Goal: Task Accomplishment & Management: Complete application form

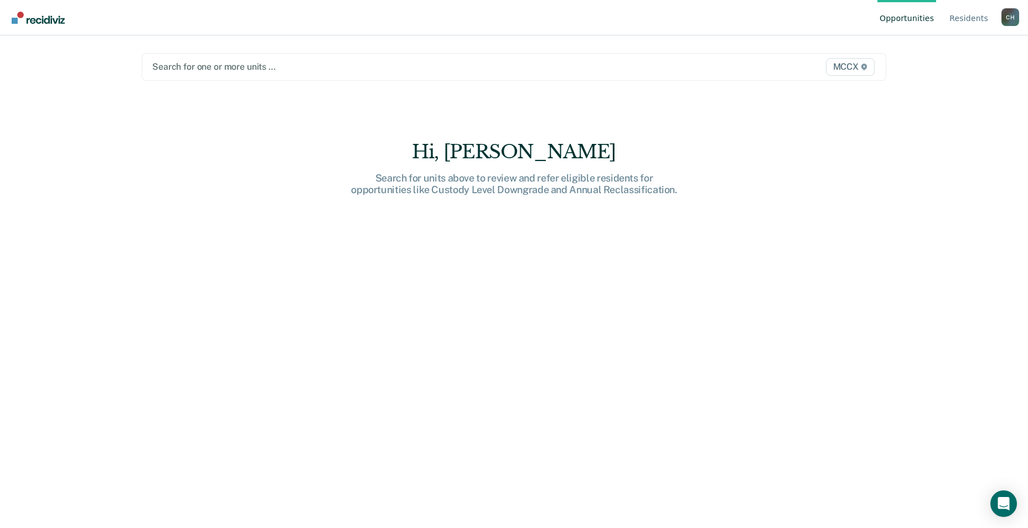
click at [207, 72] on div at bounding box center [405, 66] width 506 height 13
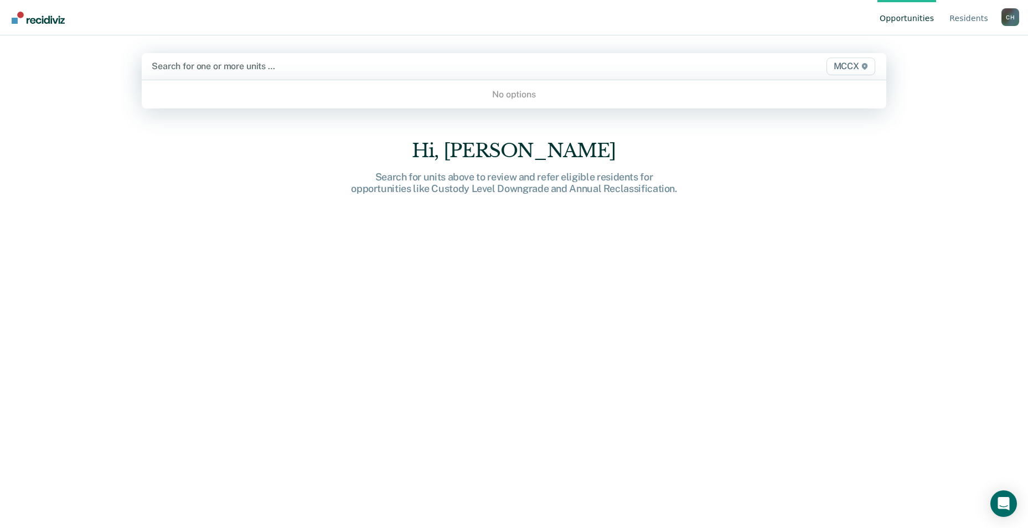
click at [223, 66] on div at bounding box center [405, 66] width 507 height 13
type input "m"
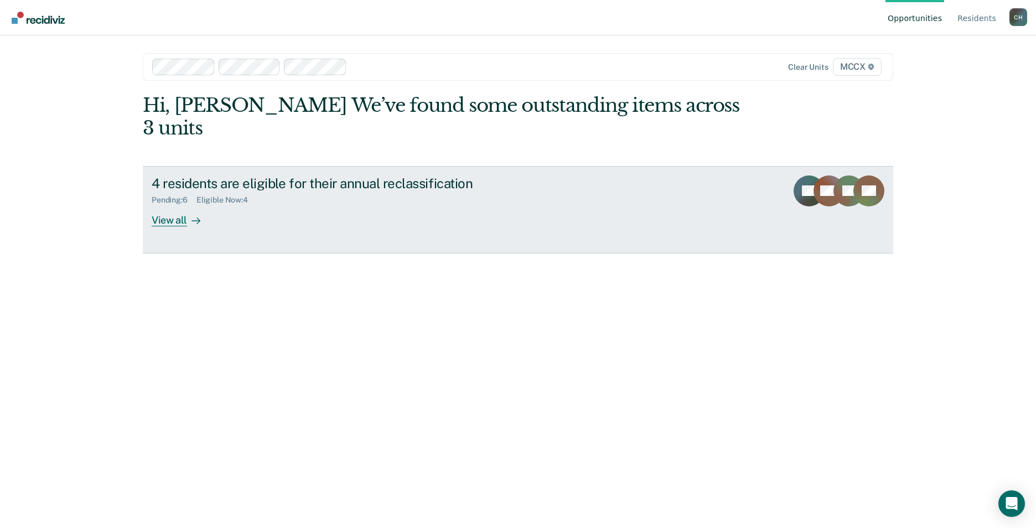
click at [176, 205] on div "View all" at bounding box center [183, 216] width 62 height 22
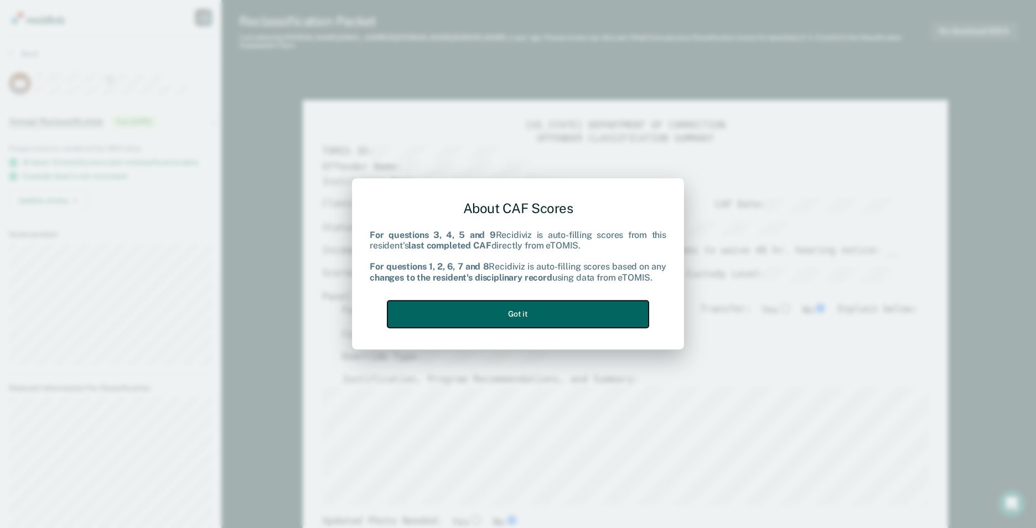
click at [473, 321] on button "Got it" at bounding box center [518, 314] width 261 height 27
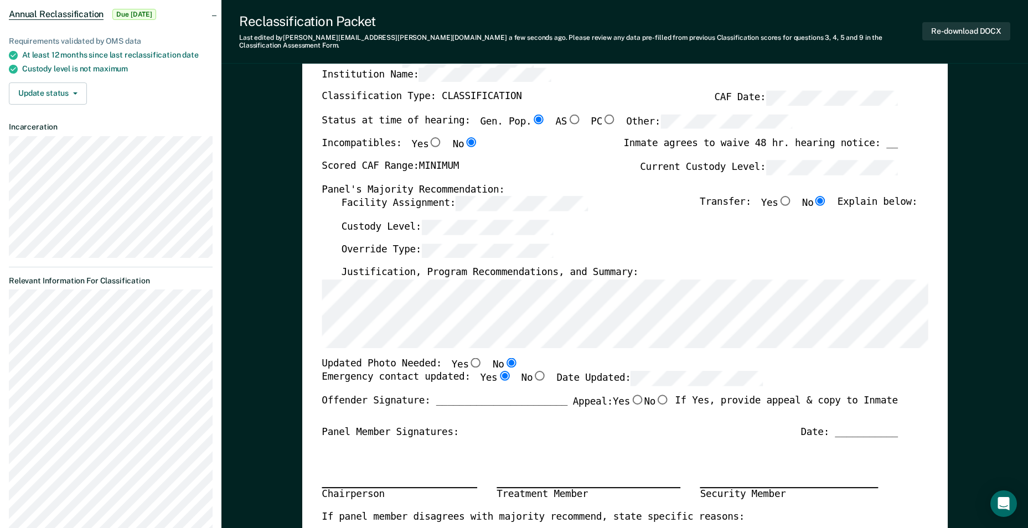
scroll to position [111, 0]
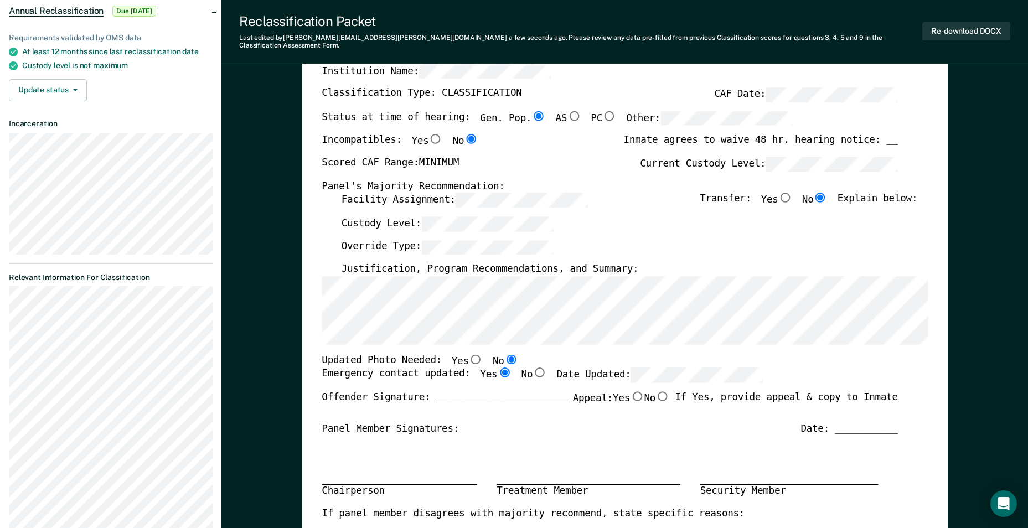
click at [456, 354] on label "Yes" at bounding box center [466, 361] width 31 height 14
click at [468, 354] on input "Yes" at bounding box center [475, 359] width 14 height 10
type textarea "x"
radio input "true"
radio input "false"
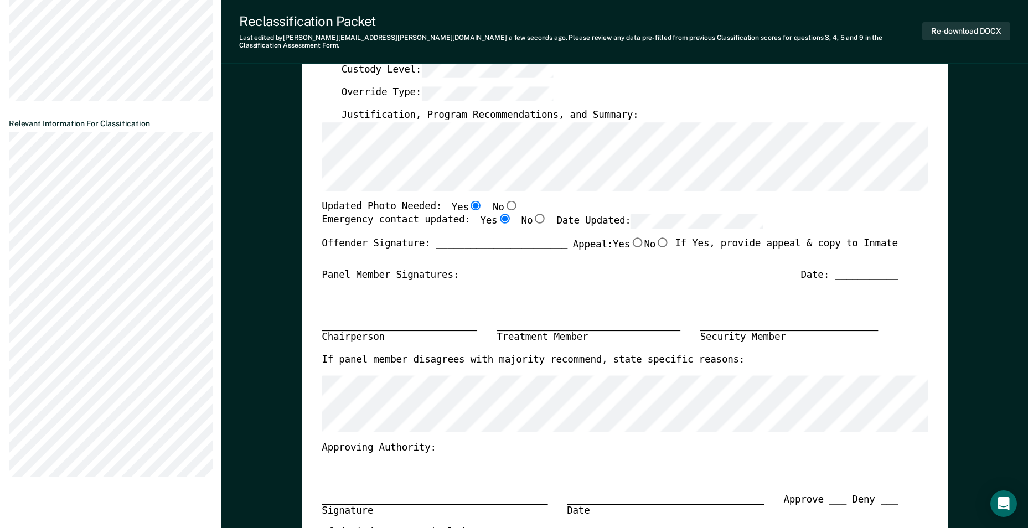
scroll to position [277, 0]
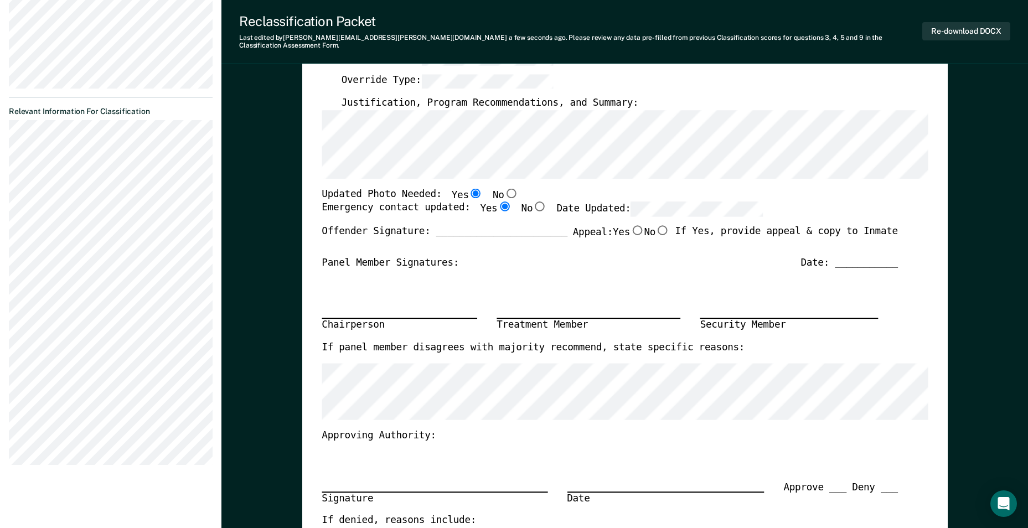
click at [6, 138] on section "Back ML Annual Reclassification Due [DATE] Requirements validated by OMS data A…" at bounding box center [110, 123] width 221 height 729
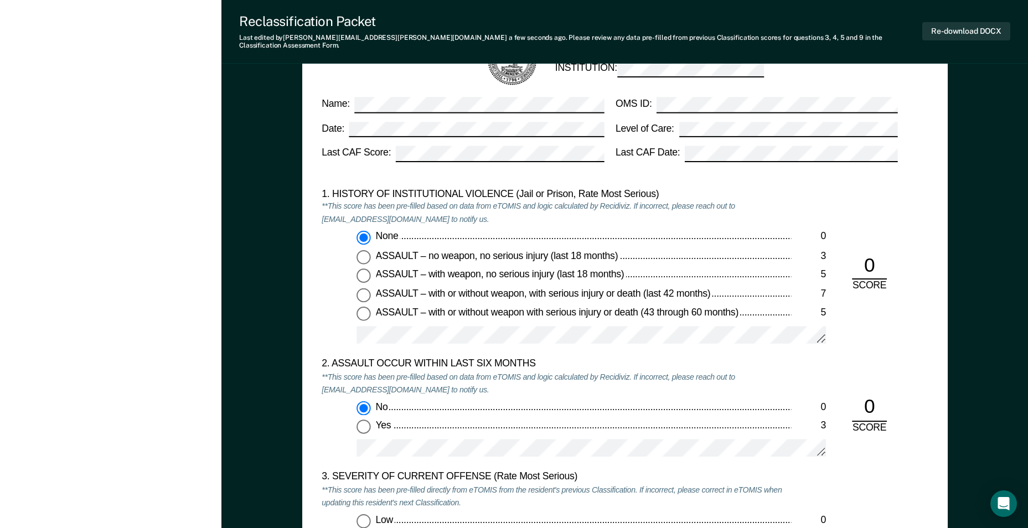
scroll to position [1218, 0]
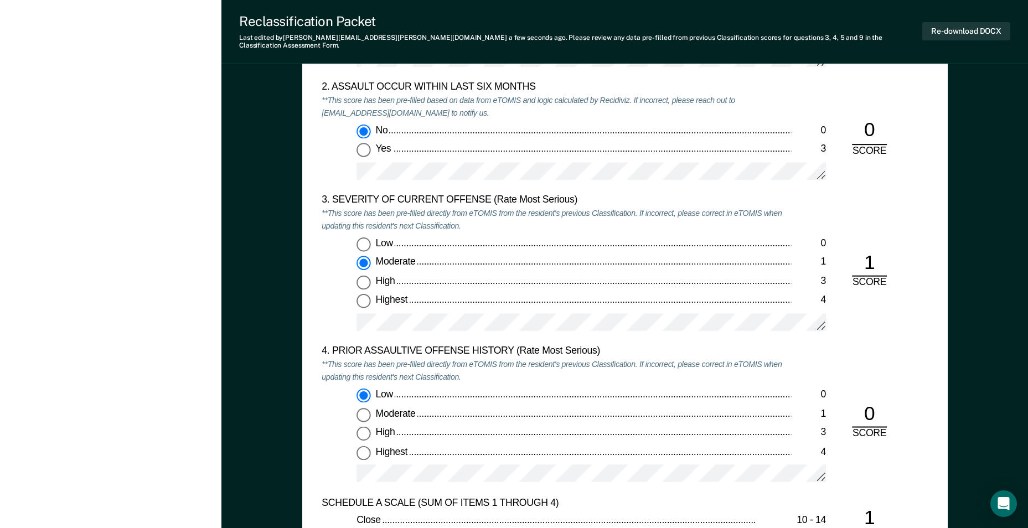
click at [344, 314] on div "Low 0 Moderate 1 High 3 Highest 4" at bounding box center [556, 289] width 469 height 103
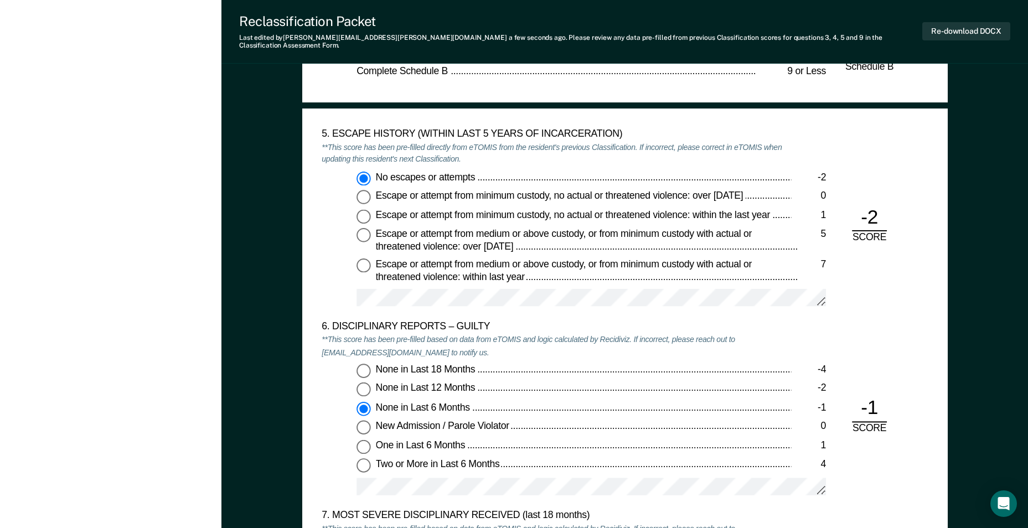
scroll to position [1882, 0]
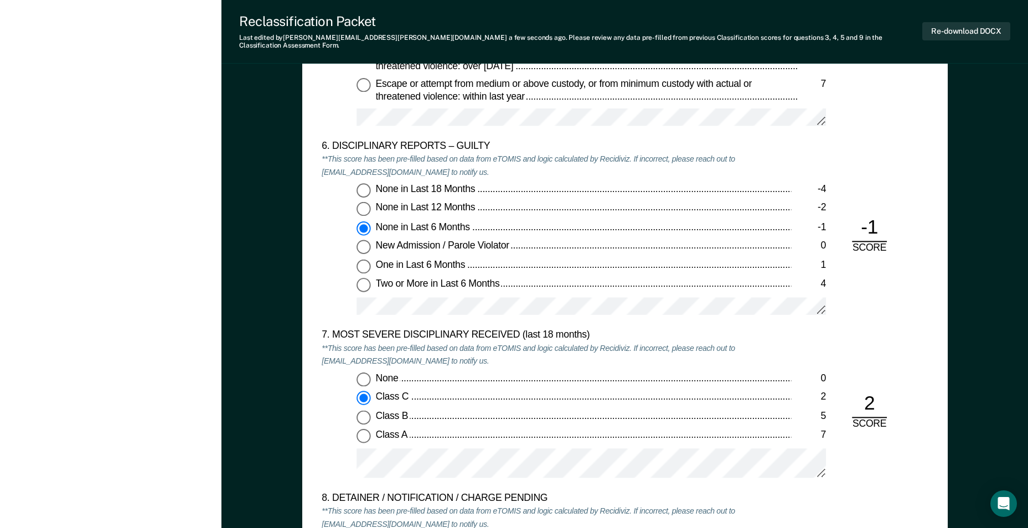
click at [359, 438] on div "None 0 Class C 2 Class B 5 Class A 7" at bounding box center [556, 430] width 469 height 115
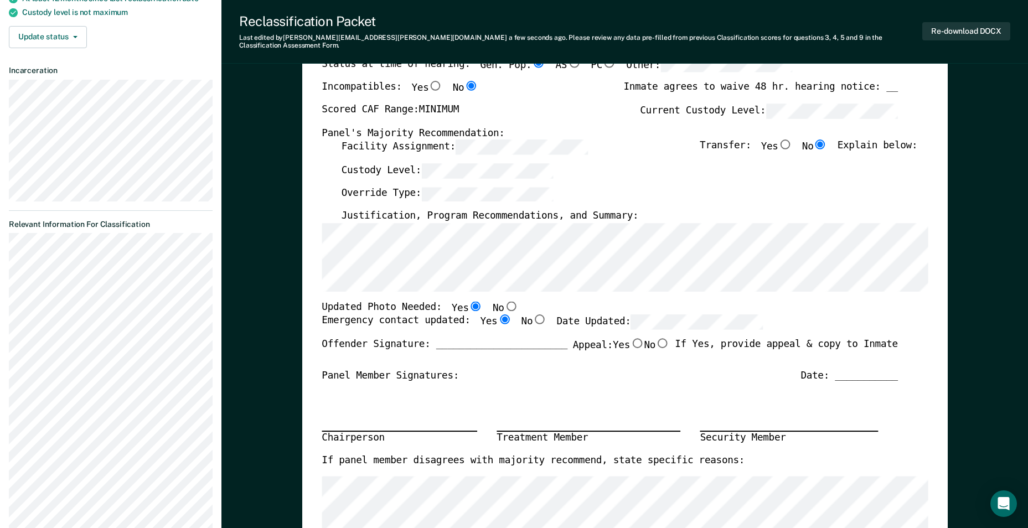
scroll to position [332, 0]
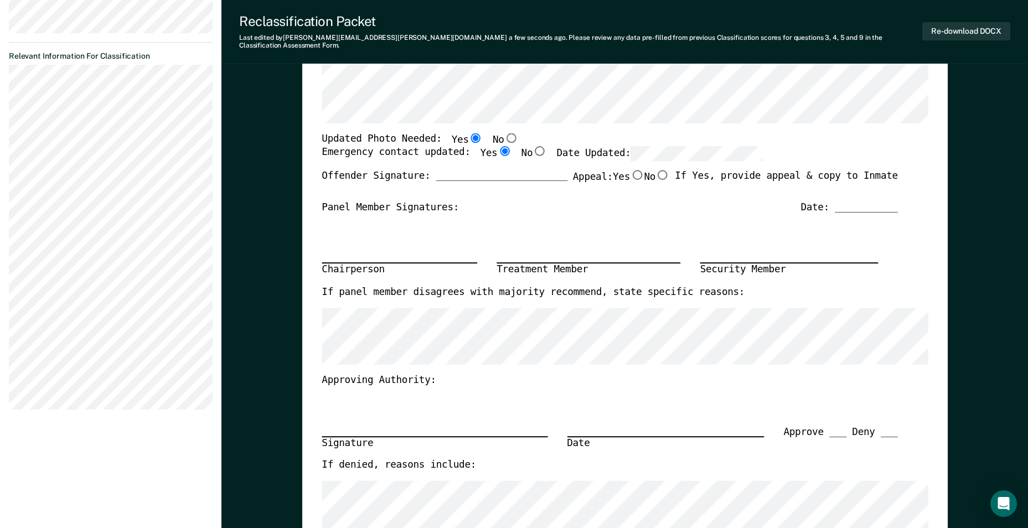
click at [5, 283] on section "Back ML Annual Reclassification Due [DATE] Requirements validated by OMS data A…" at bounding box center [110, 67] width 221 height 729
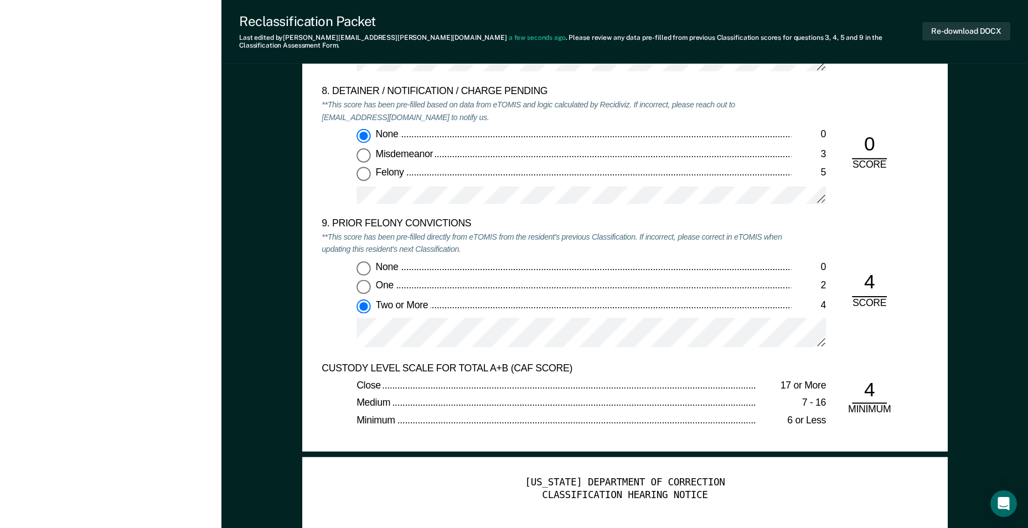
scroll to position [2159, 0]
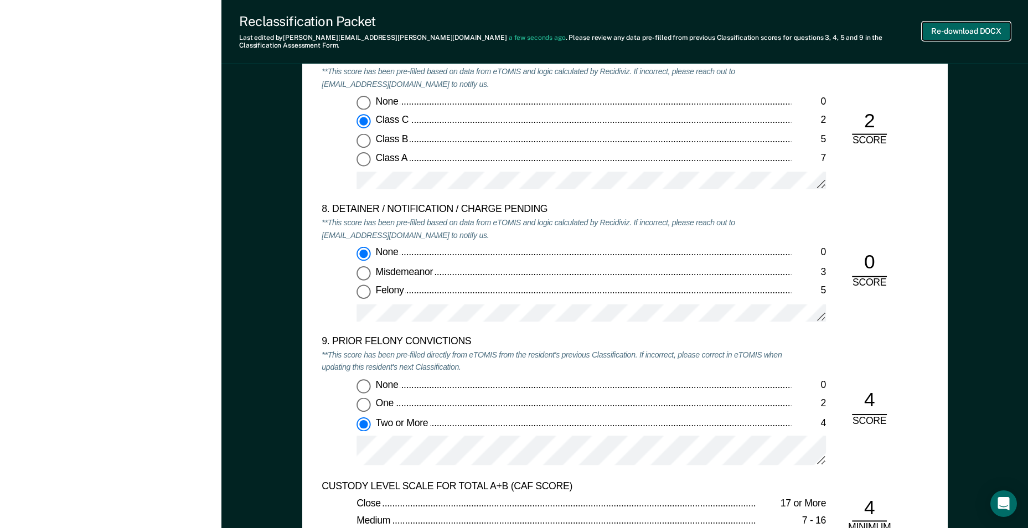
click at [975, 33] on button "Re-download DOCX" at bounding box center [966, 31] width 88 height 18
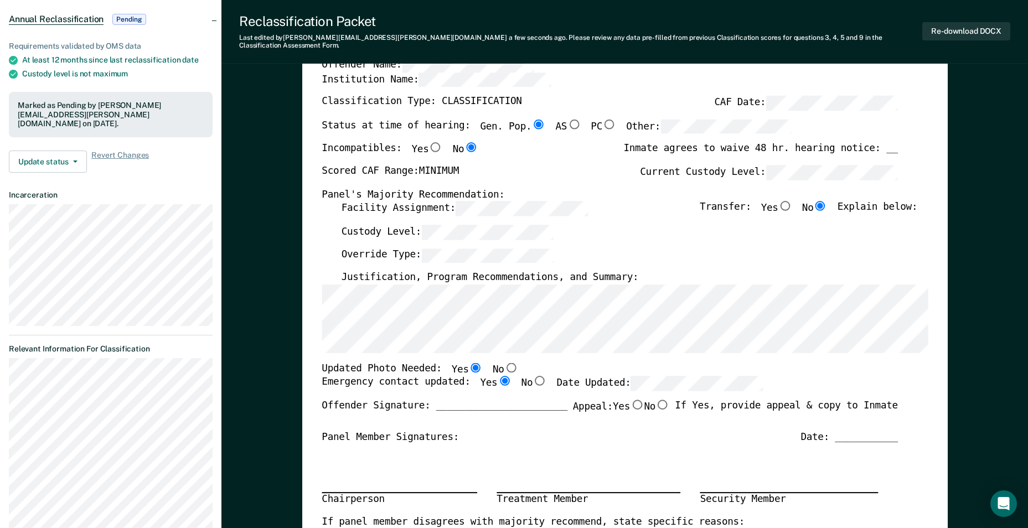
scroll to position [0, 0]
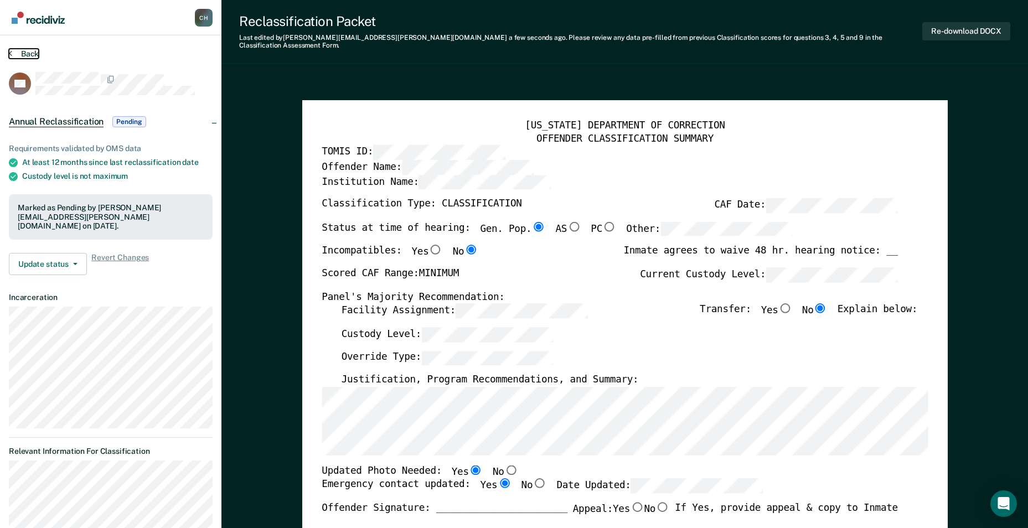
click at [14, 50] on button "Back" at bounding box center [24, 54] width 30 height 10
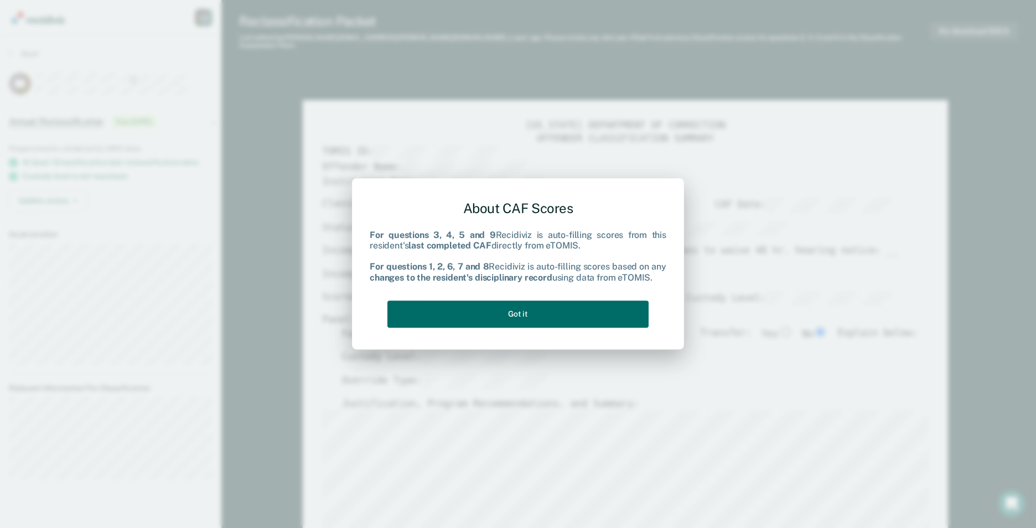
click at [446, 328] on div "About CAF Scores For questions 3, 4, 5 and 9 Recidiviz is auto-filling scores f…" at bounding box center [518, 262] width 297 height 141
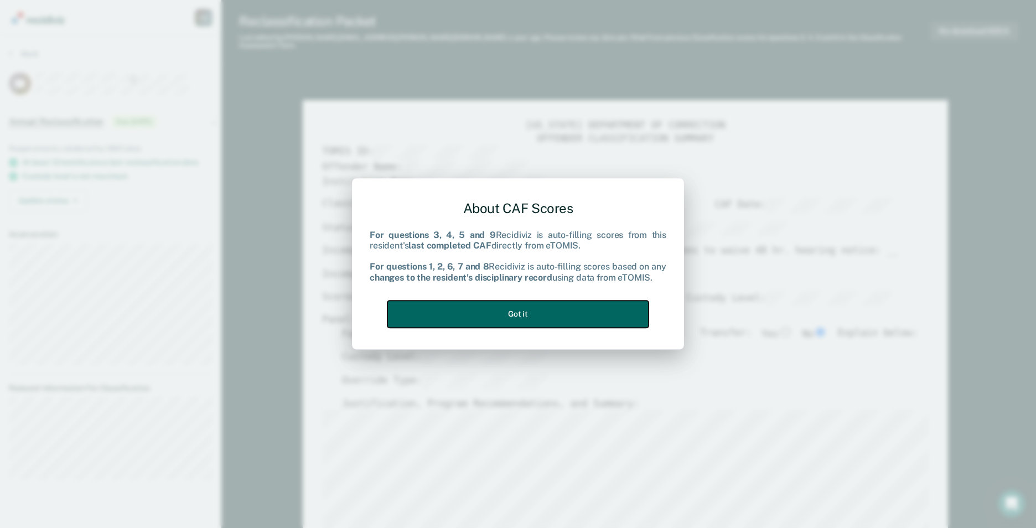
click at [443, 316] on button "Got it" at bounding box center [518, 314] width 261 height 27
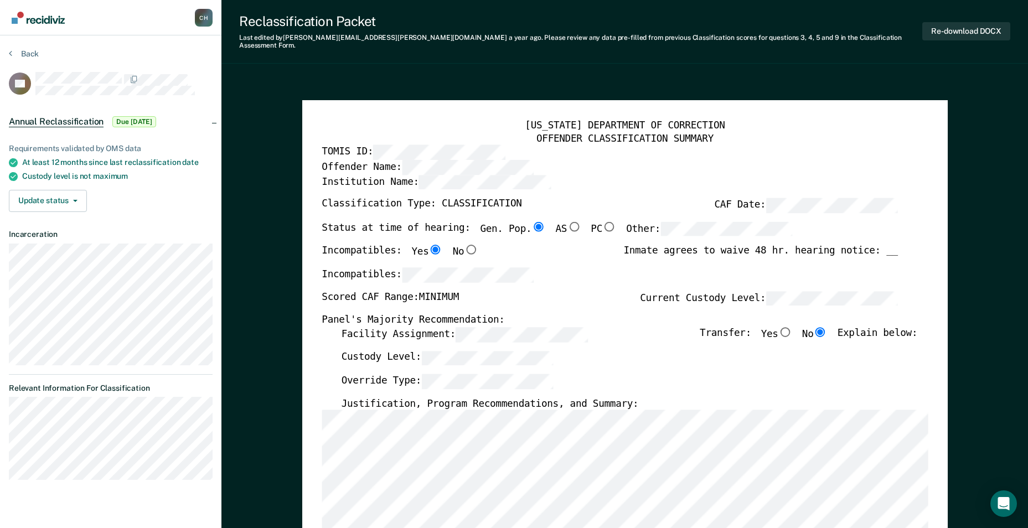
click at [385, 267] on label "Incompatibles:" at bounding box center [428, 274] width 212 height 15
click at [353, 267] on label "Incompatibles:" at bounding box center [428, 274] width 212 height 15
click at [369, 342] on div "[US_STATE] DEPARTMENT OF CORRECTION OFFENDER CLASSIFICATION SUMMARY TOMIS ID: O…" at bounding box center [625, 531] width 606 height 823
click at [350, 374] on label "Override Type:" at bounding box center [447, 381] width 212 height 15
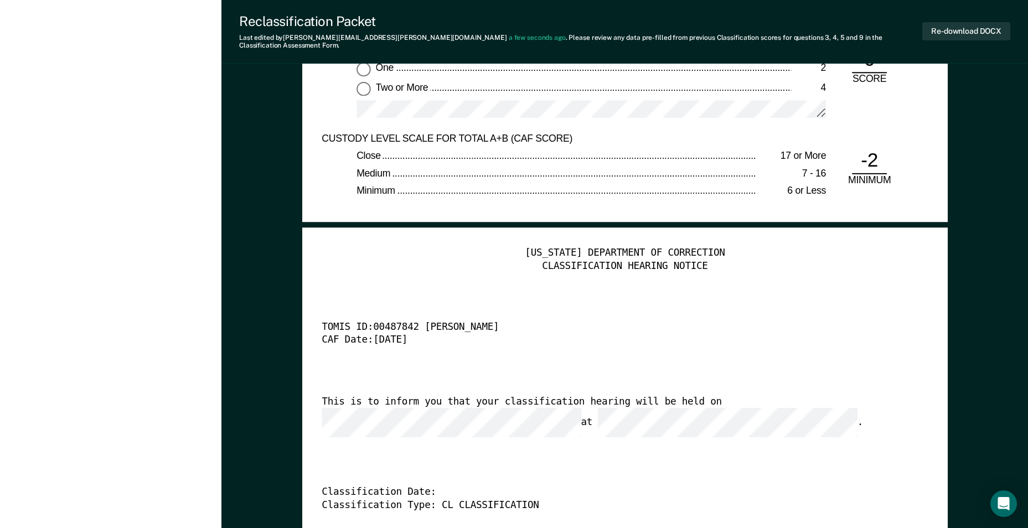
scroll to position [2657, 0]
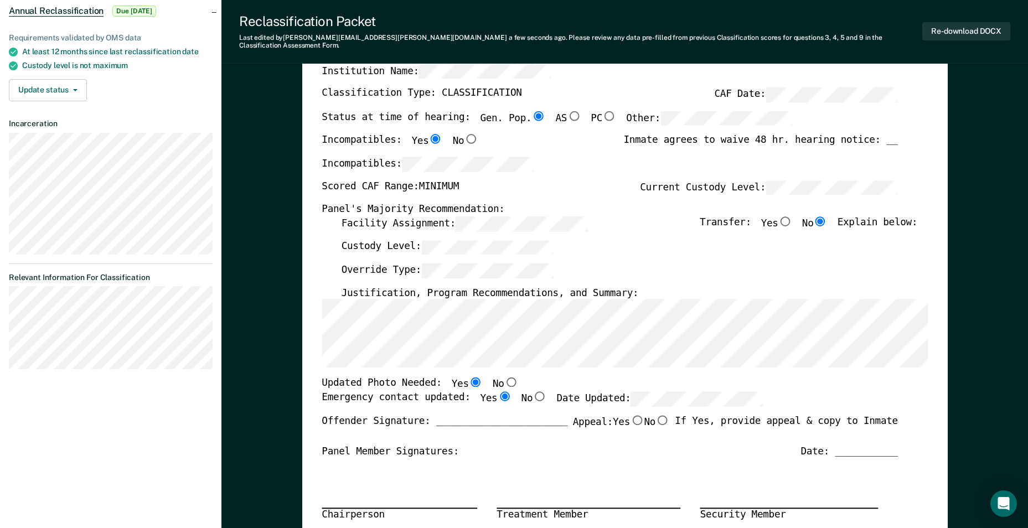
scroll to position [0, 0]
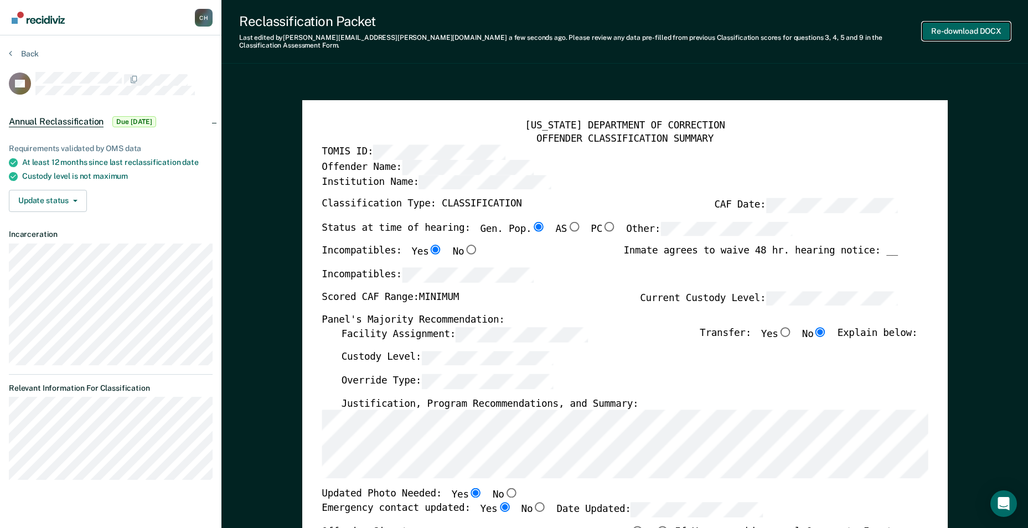
click at [946, 26] on button "Re-download DOCX" at bounding box center [966, 31] width 88 height 18
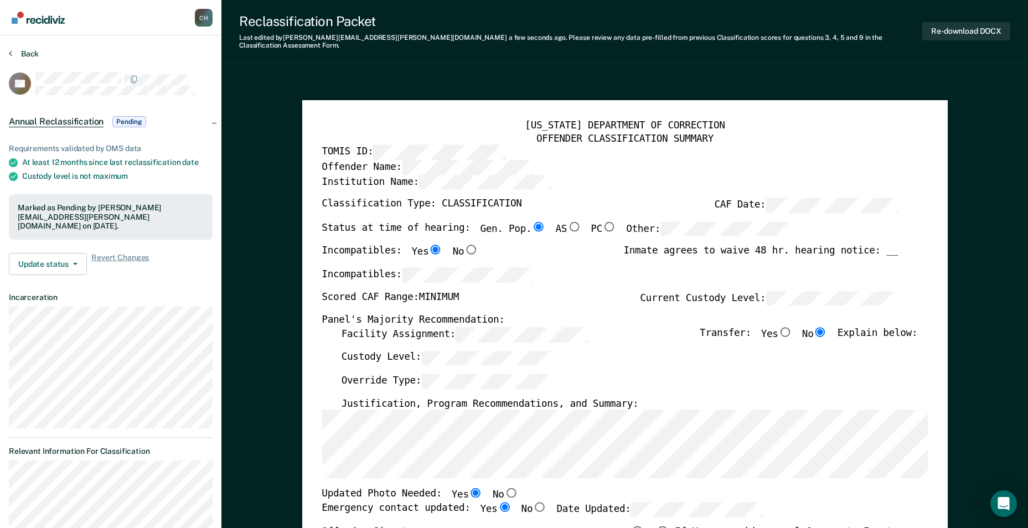
click at [26, 49] on section "Back CC Annual Reclassification Pending Requirements validated by OMS data At l…" at bounding box center [110, 300] width 221 height 530
click at [26, 49] on button "Back" at bounding box center [24, 54] width 30 height 10
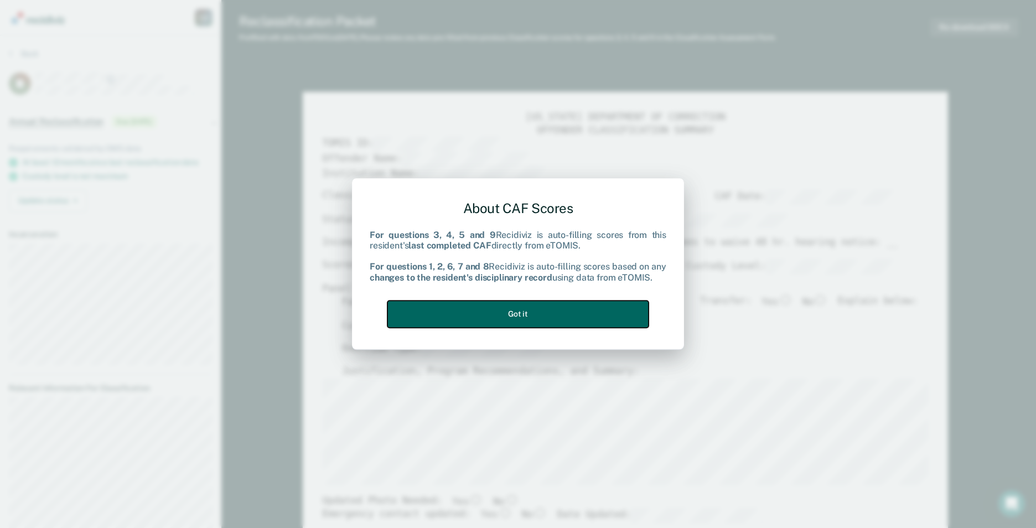
click at [517, 313] on button "Got it" at bounding box center [518, 314] width 261 height 27
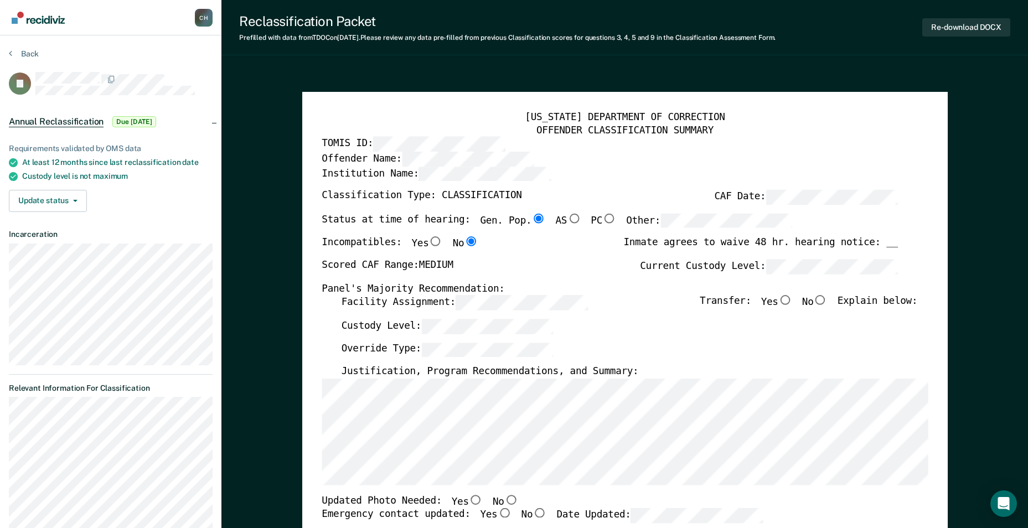
click at [429, 242] on input "Yes" at bounding box center [436, 242] width 14 height 10
type textarea "x"
radio input "true"
radio input "false"
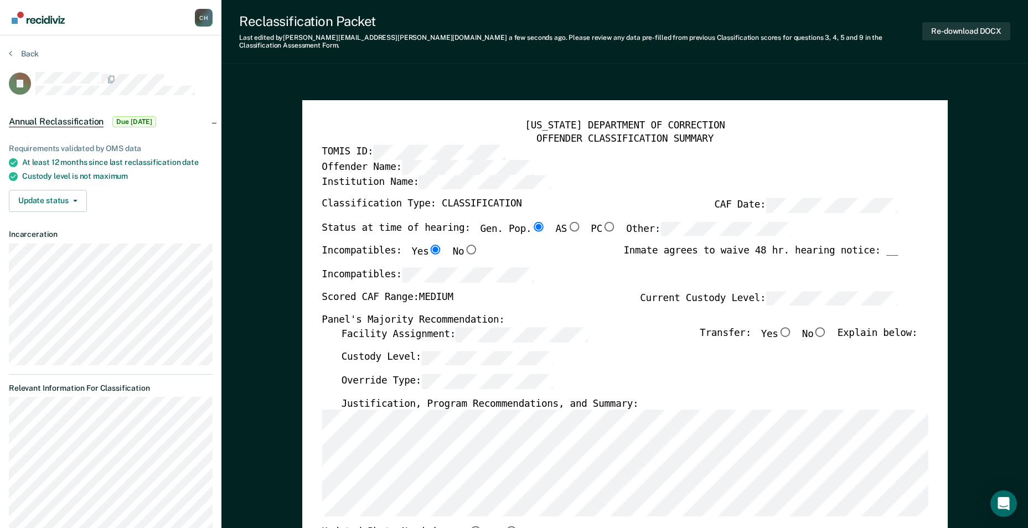
click at [827, 327] on input "No" at bounding box center [820, 332] width 14 height 10
type textarea "x"
radio input "true"
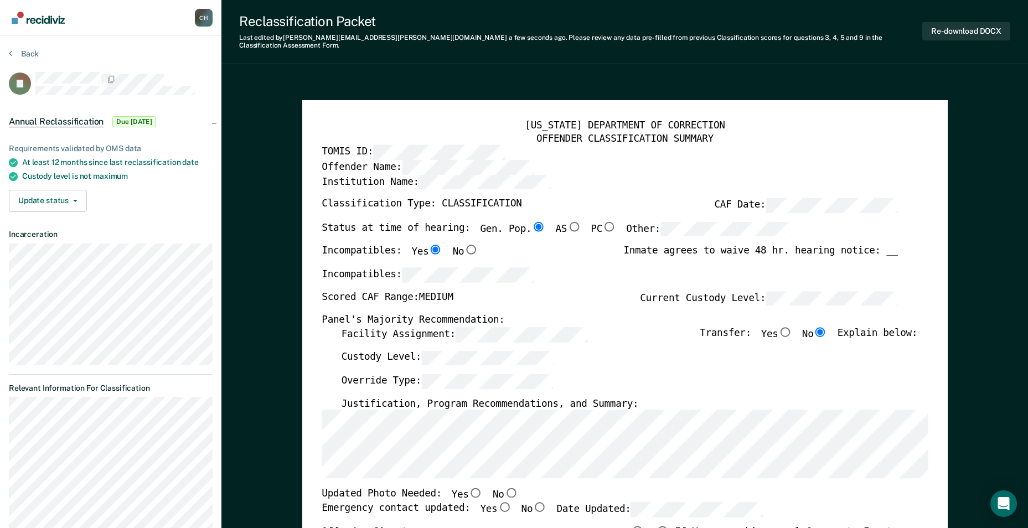
click at [937, 462] on div "[US_STATE] DEPARTMENT OF CORRECTION OFFENDER CLASSIFICATION SUMMARY TOMIS ID: O…" at bounding box center [625, 520] width 646 height 841
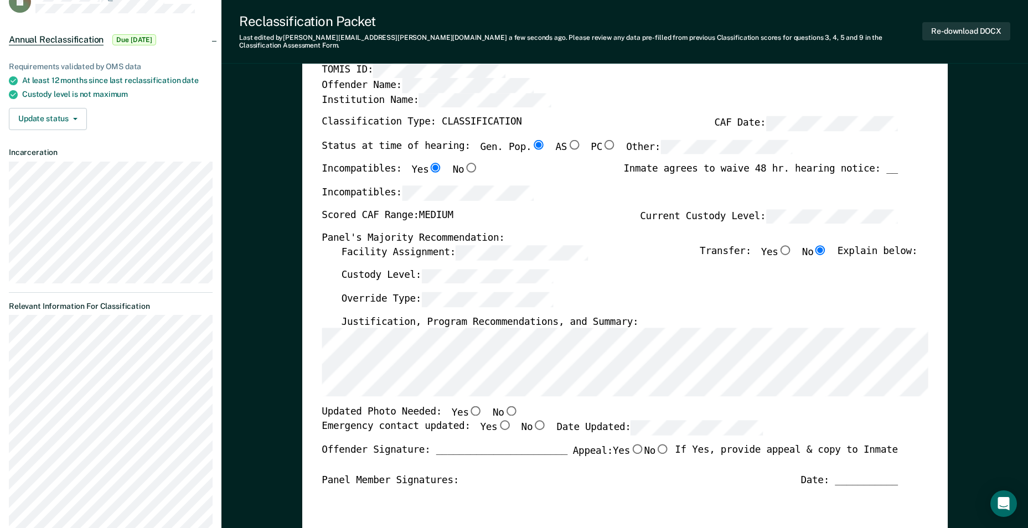
scroll to position [111, 0]
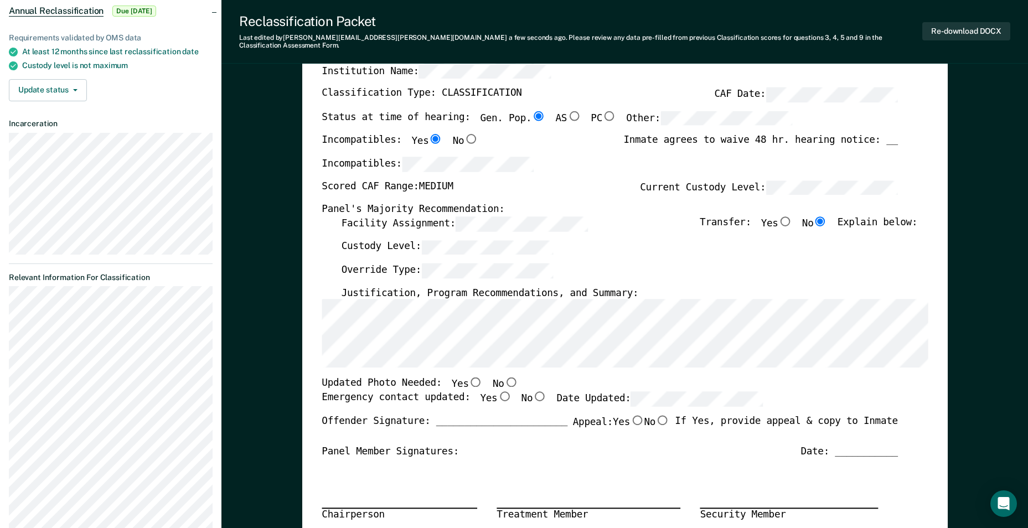
click at [468, 378] on input "Yes" at bounding box center [475, 383] width 14 height 10
type textarea "x"
radio input "true"
drag, startPoint x: 488, startPoint y: 390, endPoint x: 577, endPoint y: 388, distance: 88.6
click at [497, 391] on input "Yes" at bounding box center [504, 396] width 14 height 10
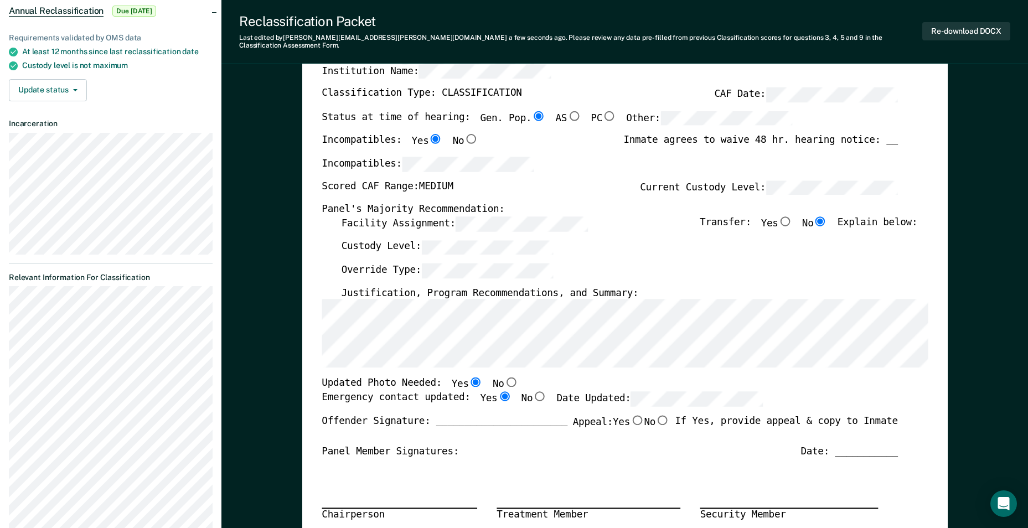
type textarea "x"
radio input "true"
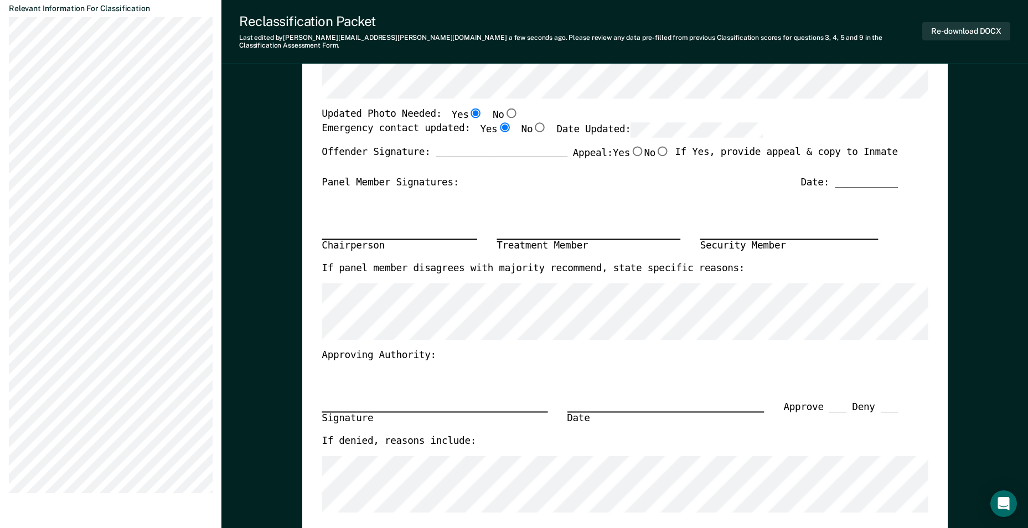
scroll to position [277, 0]
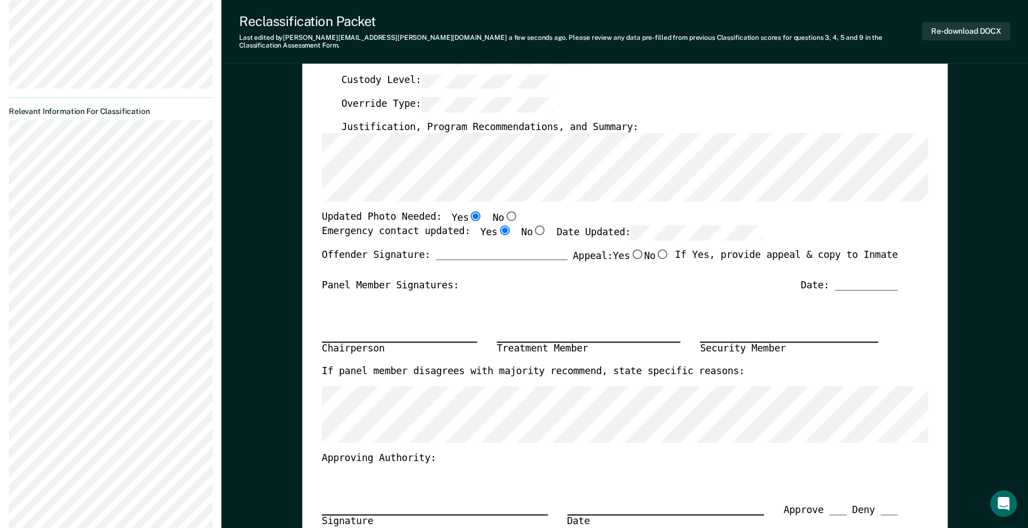
click at [7, 207] on section "Back TJ Annual Reclassification Due [DATE] Requirements validated by OMS data A…" at bounding box center [110, 189] width 221 height 860
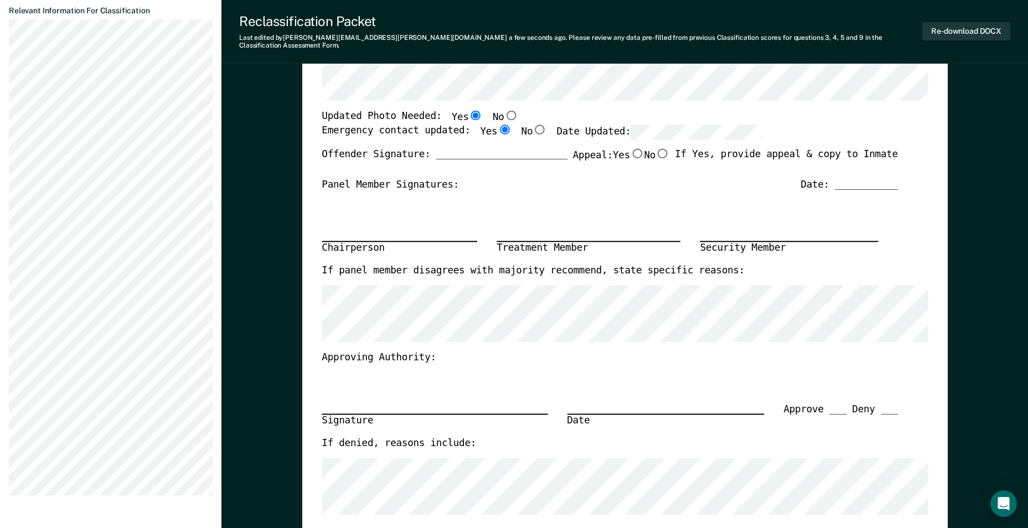
scroll to position [388, 0]
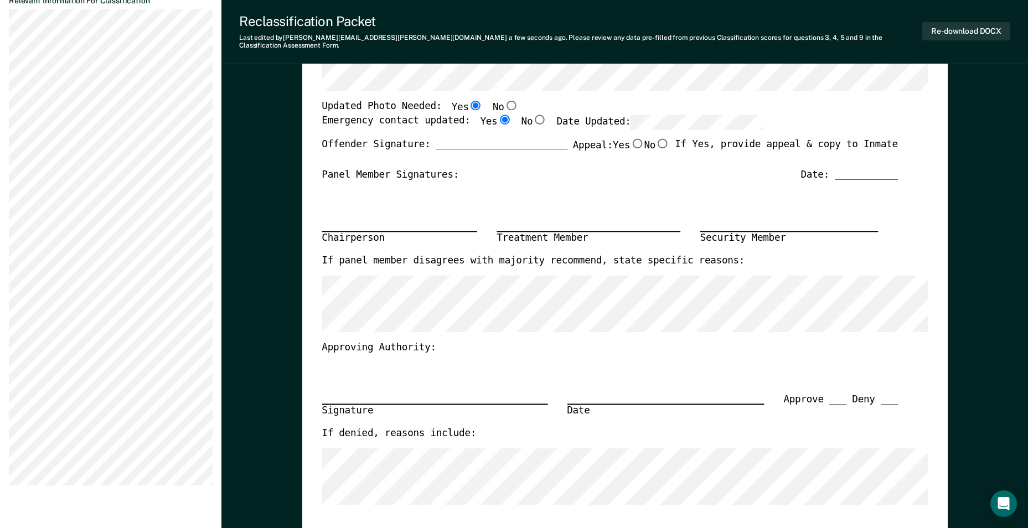
click at [2, 348] on section "Back TJ Annual Reclassification Due [DATE] Requirements validated by OMS data A…" at bounding box center [110, 78] width 221 height 860
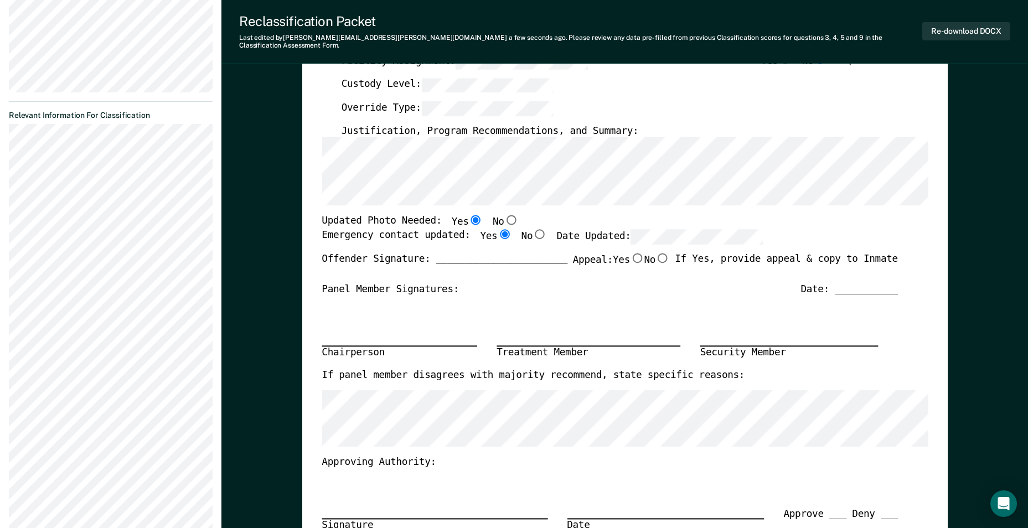
scroll to position [277, 0]
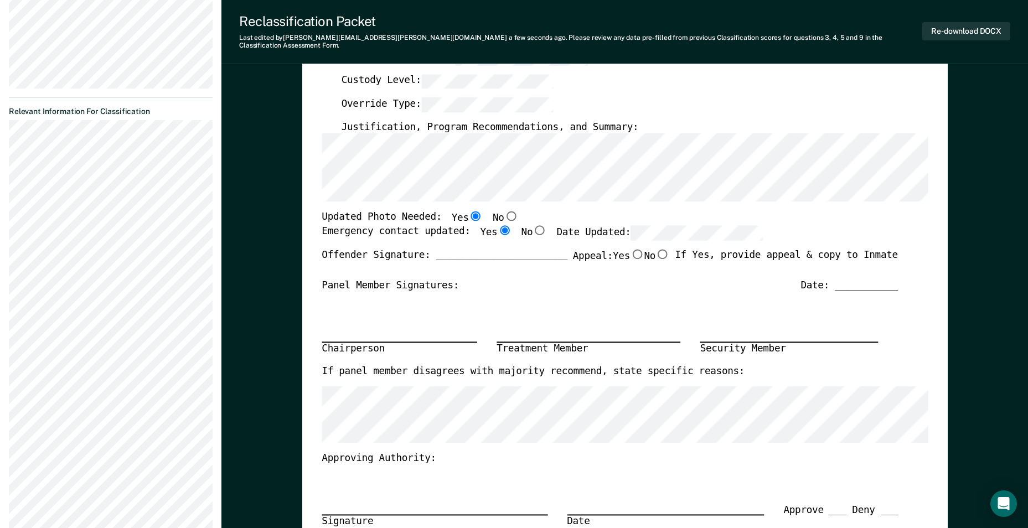
click at [3, 390] on section "Back TJ Annual Reclassification Due [DATE] Requirements validated by OMS data A…" at bounding box center [110, 189] width 221 height 860
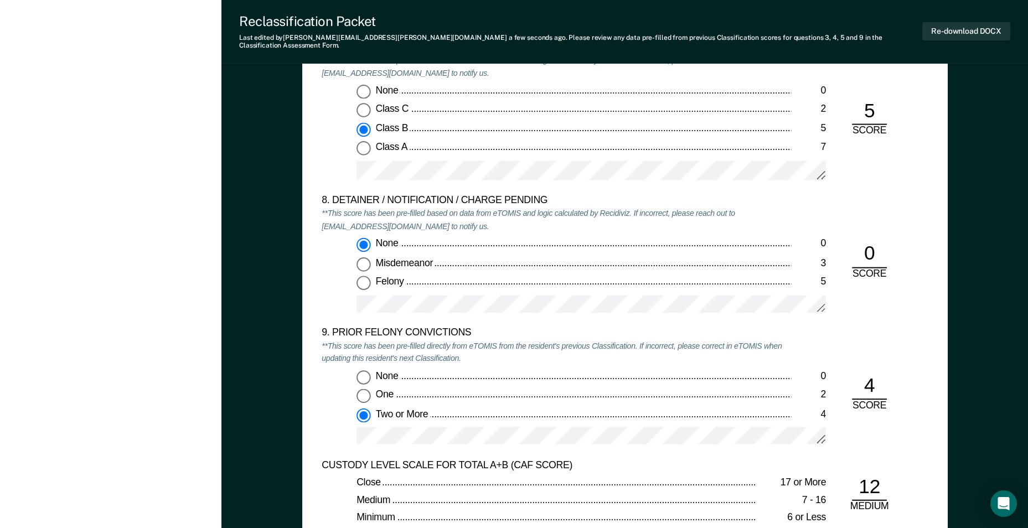
scroll to position [2381, 0]
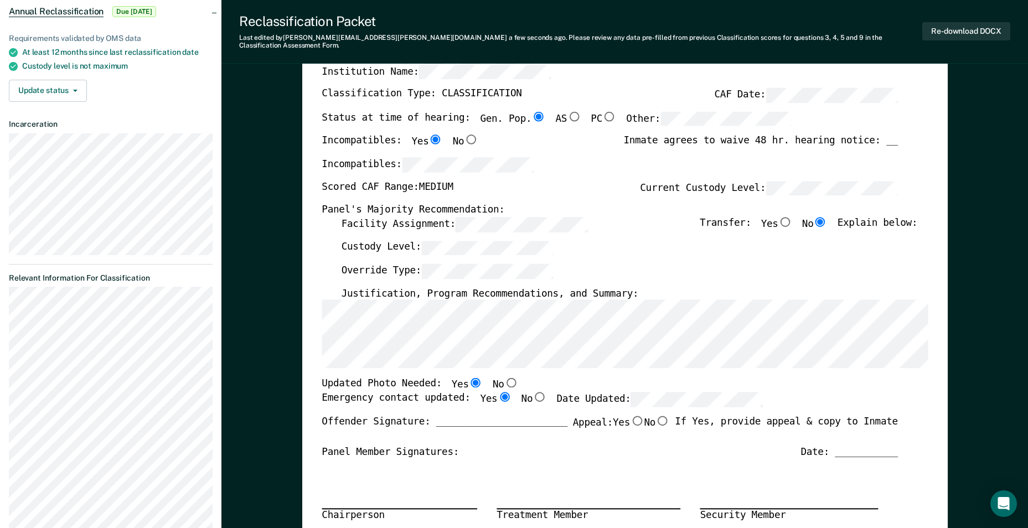
scroll to position [332, 0]
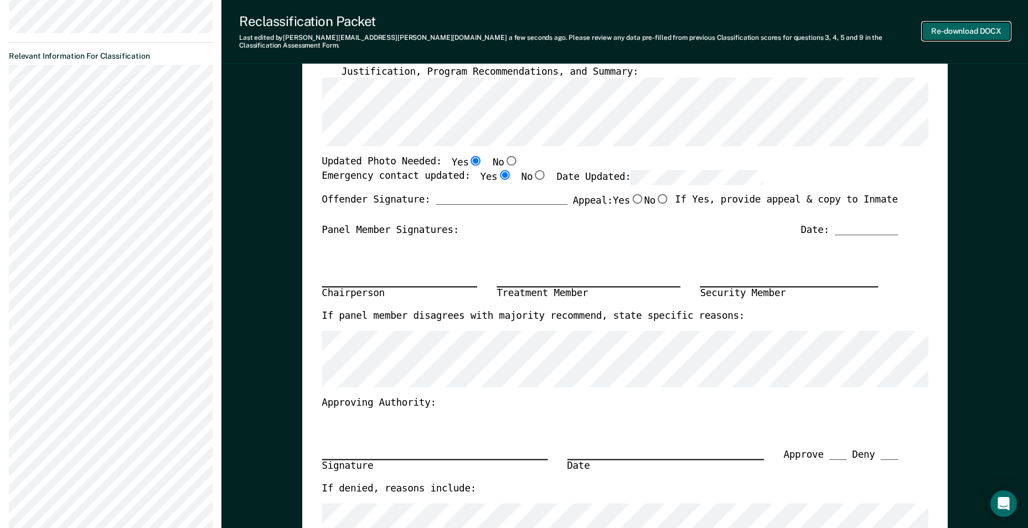
click at [971, 22] on button "Re-download DOCX" at bounding box center [966, 31] width 88 height 18
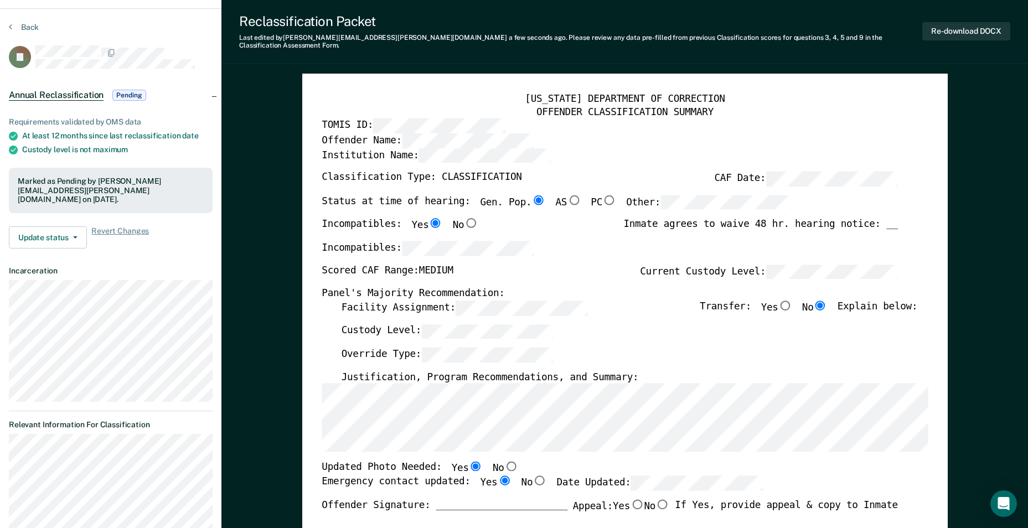
scroll to position [0, 0]
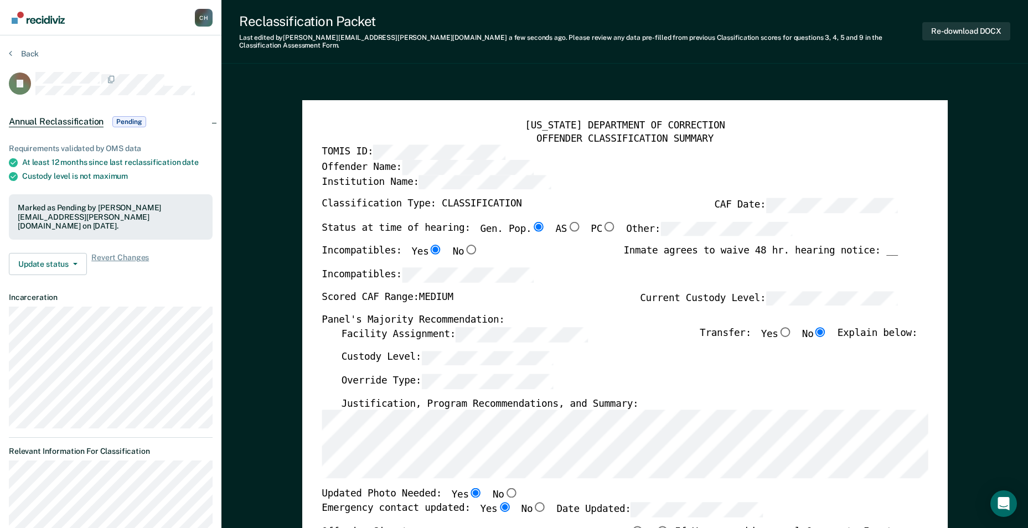
click at [25, 47] on section "Back TJ Annual Reclassification Pending Requirements validated by OMS data At l…" at bounding box center [110, 496] width 221 height 923
click at [25, 51] on button "Back" at bounding box center [24, 54] width 30 height 10
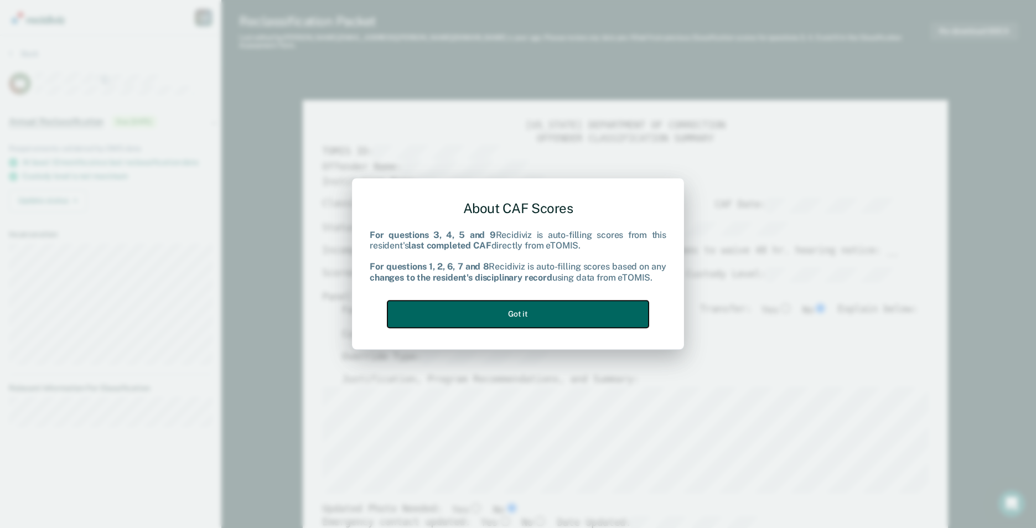
click at [455, 313] on button "Got it" at bounding box center [518, 314] width 261 height 27
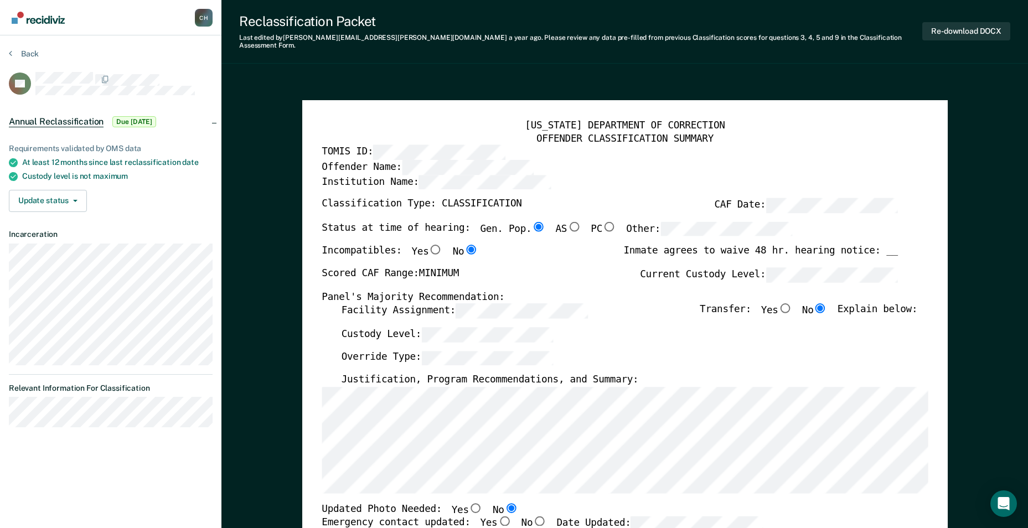
click at [450, 338] on div "Custody Level:" at bounding box center [629, 338] width 576 height 23
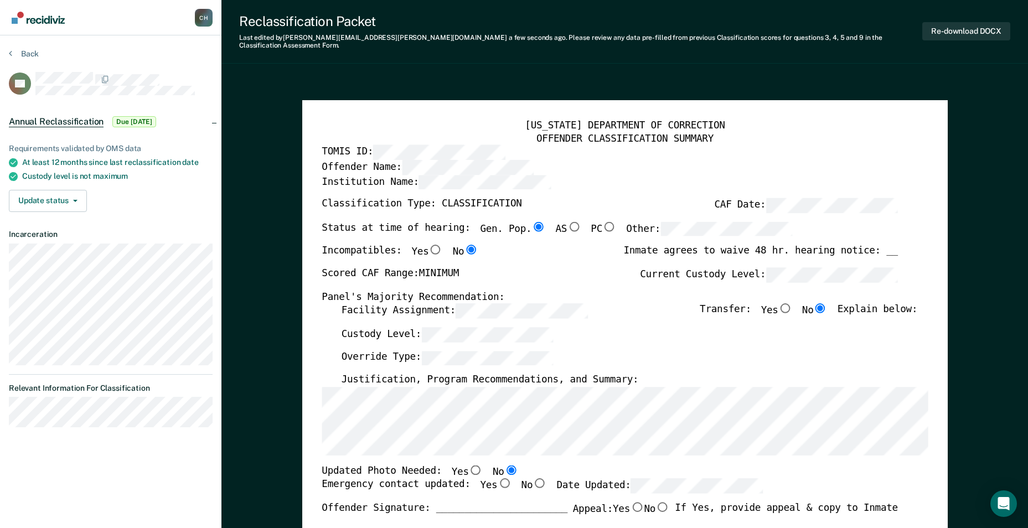
click at [3, 412] on section "Back RP Annual Reclassification Due [DATE] Requirements validated by OMS data A…" at bounding box center [110, 242] width 221 height 414
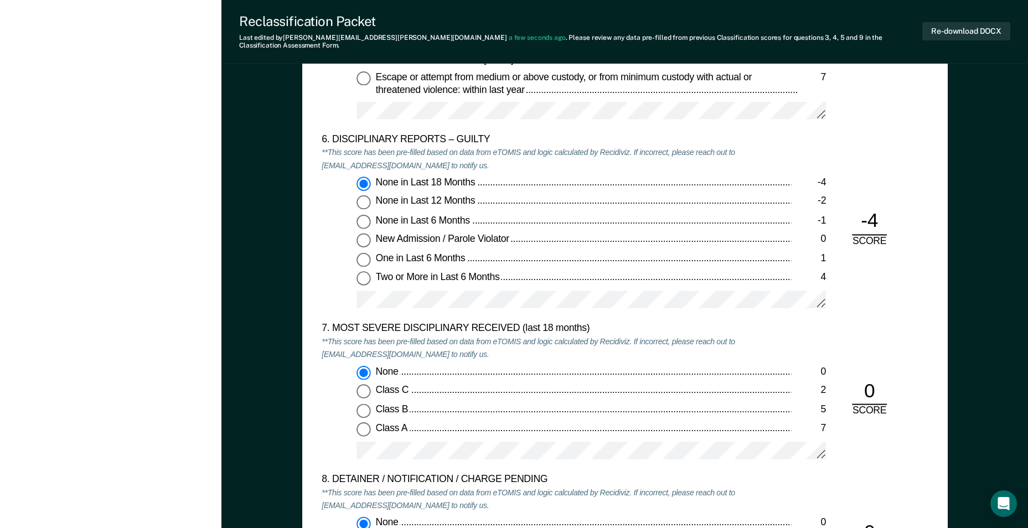
scroll to position [1938, 0]
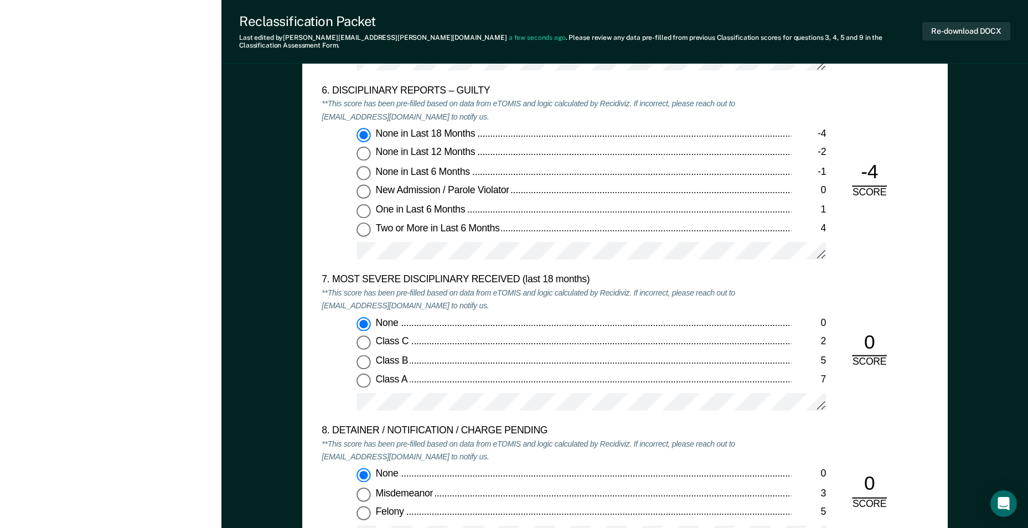
click at [544, 254] on div at bounding box center [591, 255] width 469 height 27
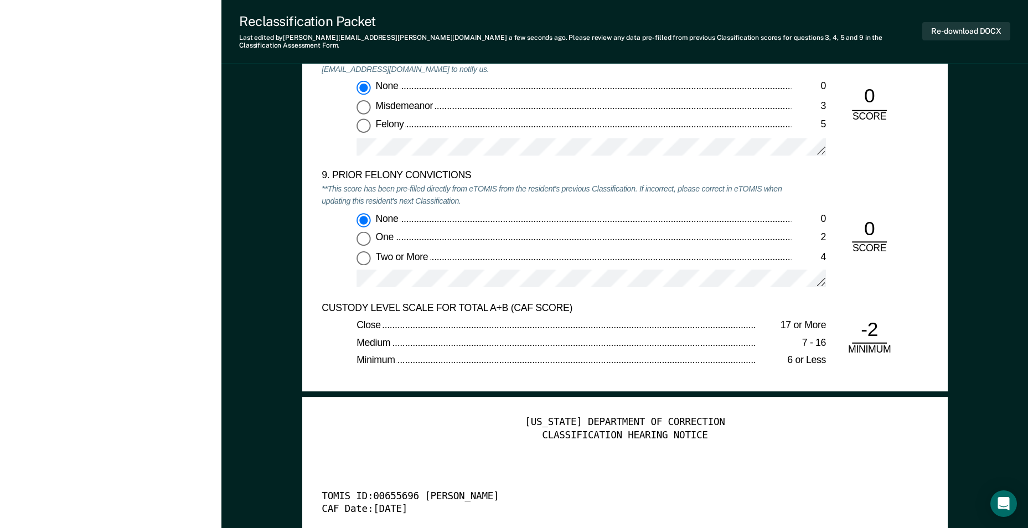
scroll to position [2547, 0]
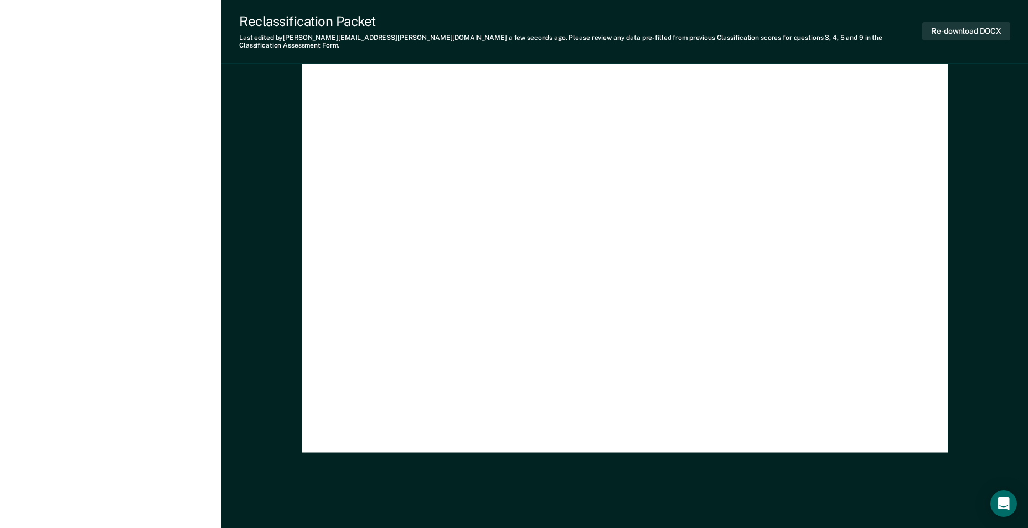
scroll to position [3114, 0]
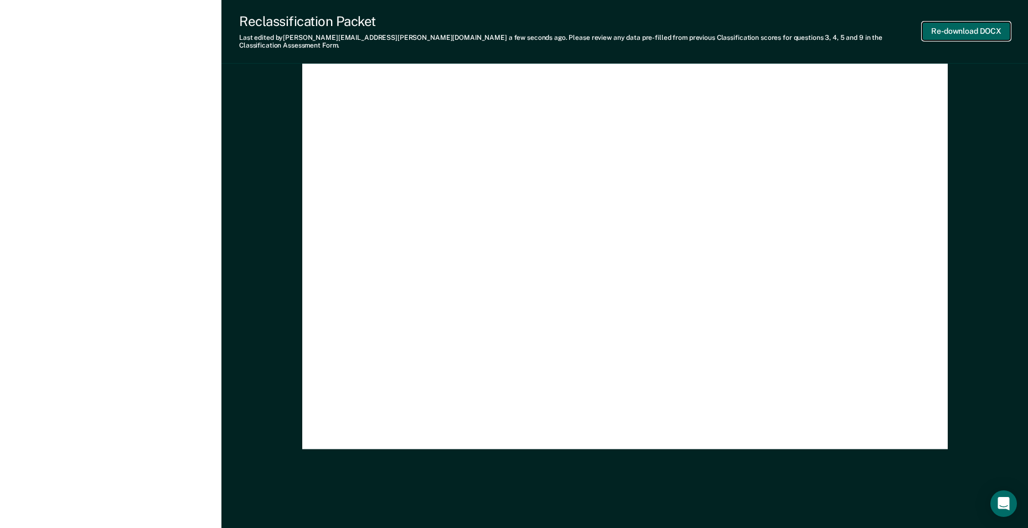
click at [989, 27] on button "Re-download DOCX" at bounding box center [966, 31] width 88 height 18
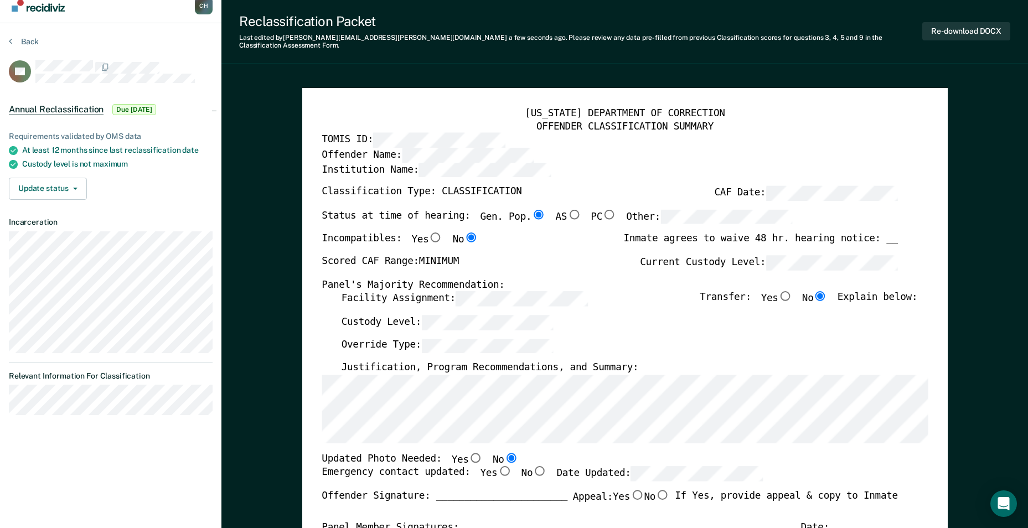
scroll to position [0, 0]
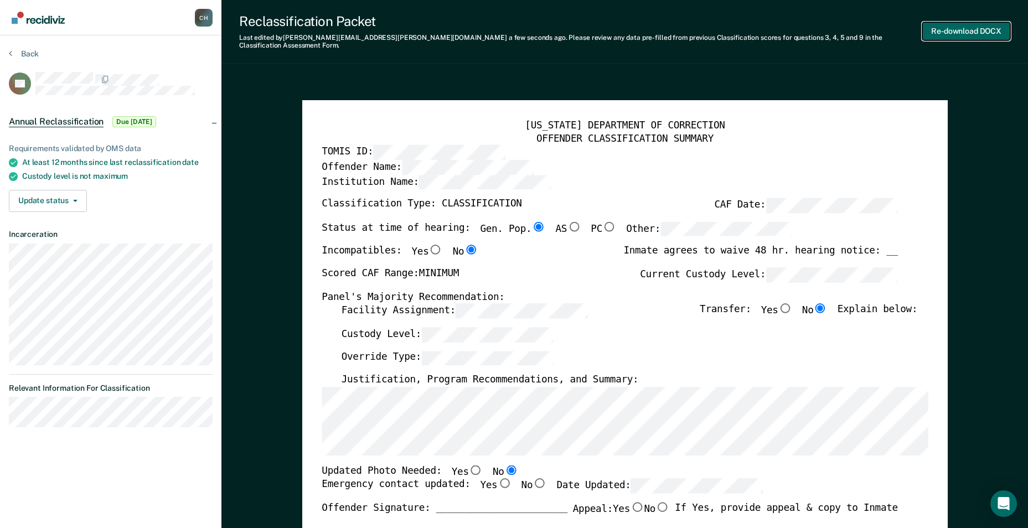
click at [943, 23] on button "Re-download DOCX" at bounding box center [966, 31] width 88 height 18
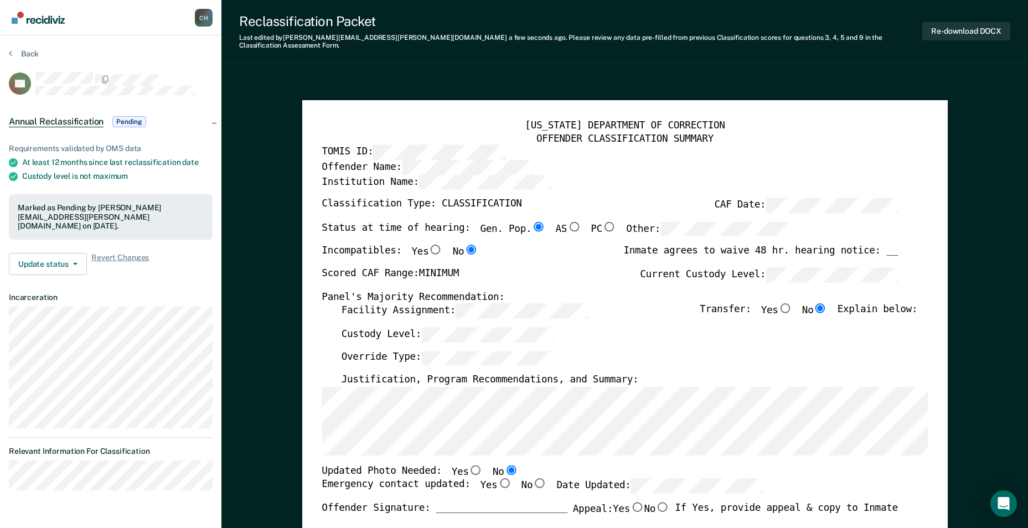
drag, startPoint x: 491, startPoint y: 478, endPoint x: 502, endPoint y: 478, distance: 11.1
click at [497, 479] on input "Yes" at bounding box center [504, 484] width 14 height 10
type textarea "x"
radio input "true"
click at [561, 340] on div "Custody Level:" at bounding box center [629, 338] width 576 height 23
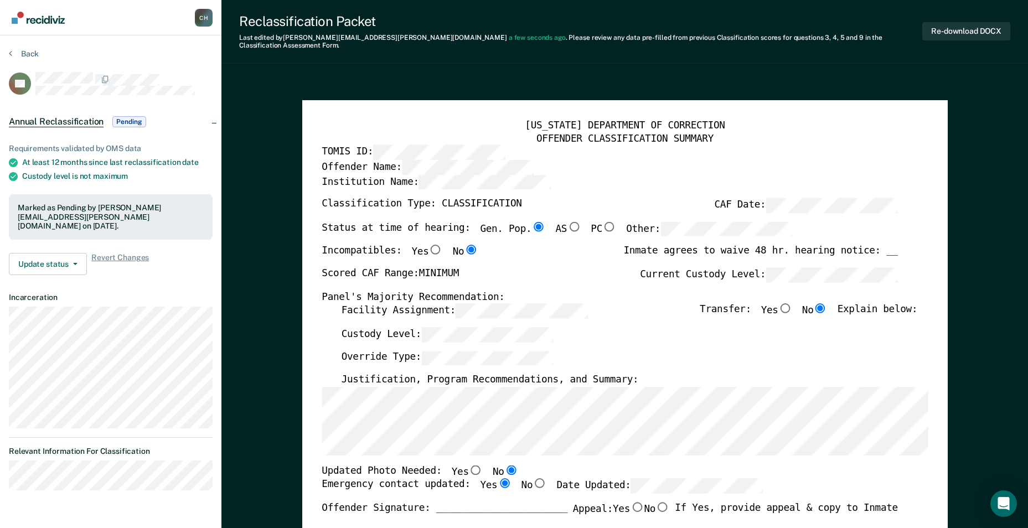
type textarea "x"
